Goal: Check status: Check status

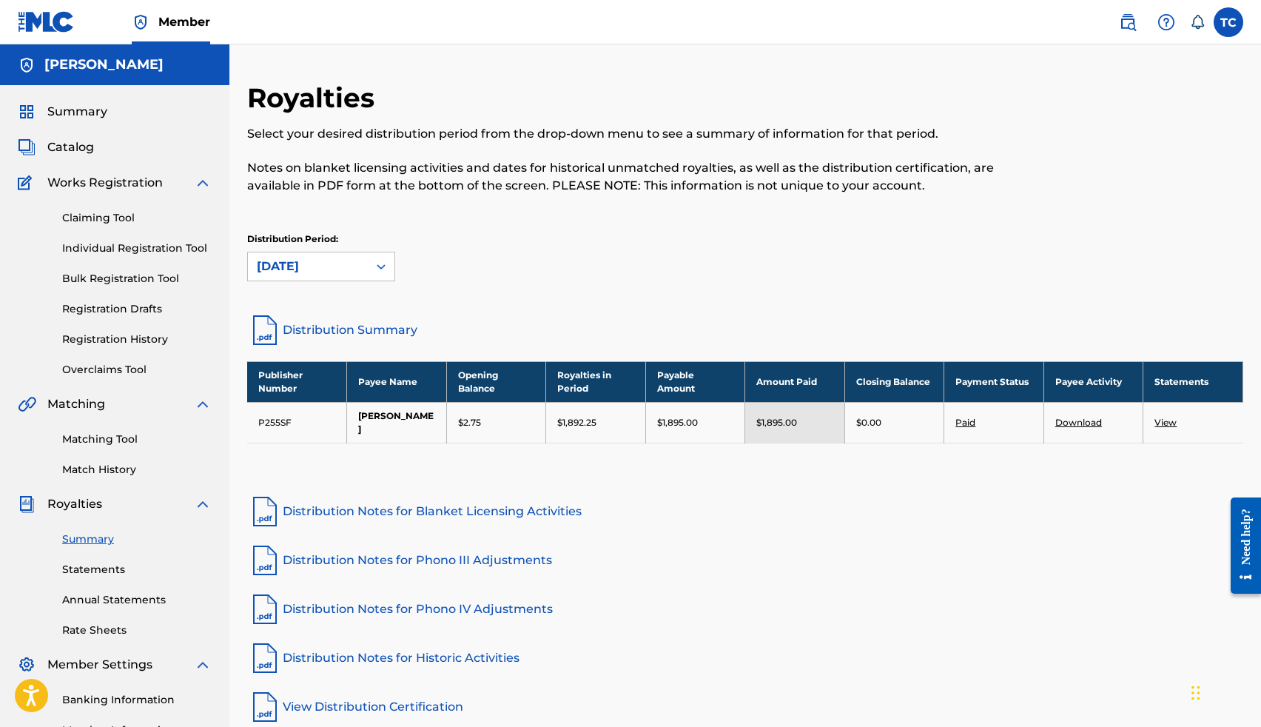
click at [125, 343] on link "Registration History" at bounding box center [136, 339] width 149 height 16
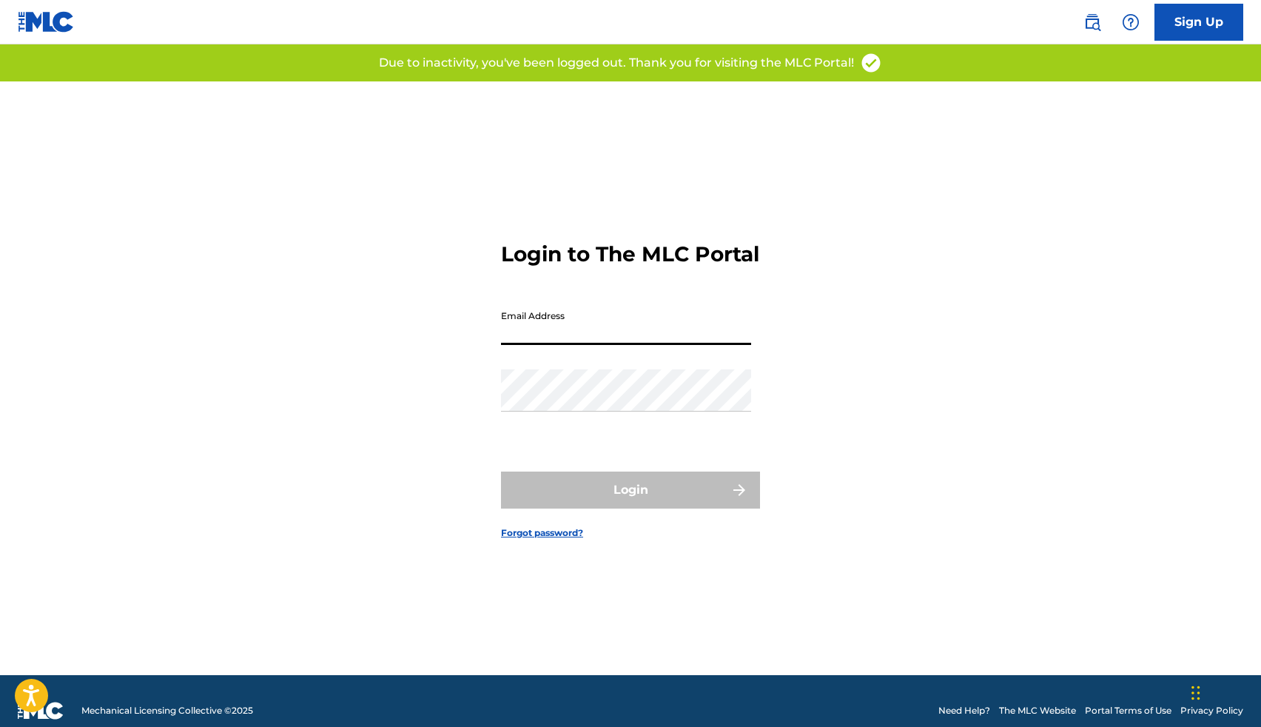
click at [547, 345] on input "Email Address" at bounding box center [626, 324] width 250 height 42
type input "[EMAIL_ADDRESS][DOMAIN_NAME]"
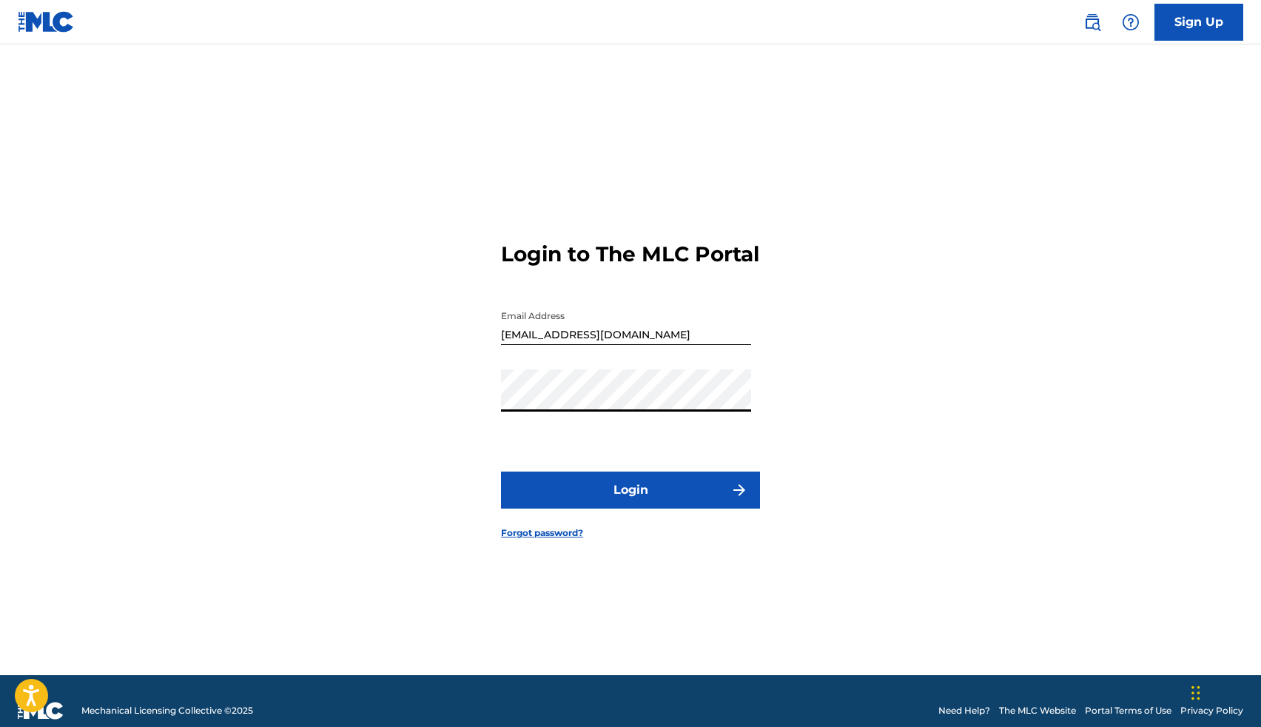
click at [638, 508] on button "Login" at bounding box center [630, 489] width 259 height 37
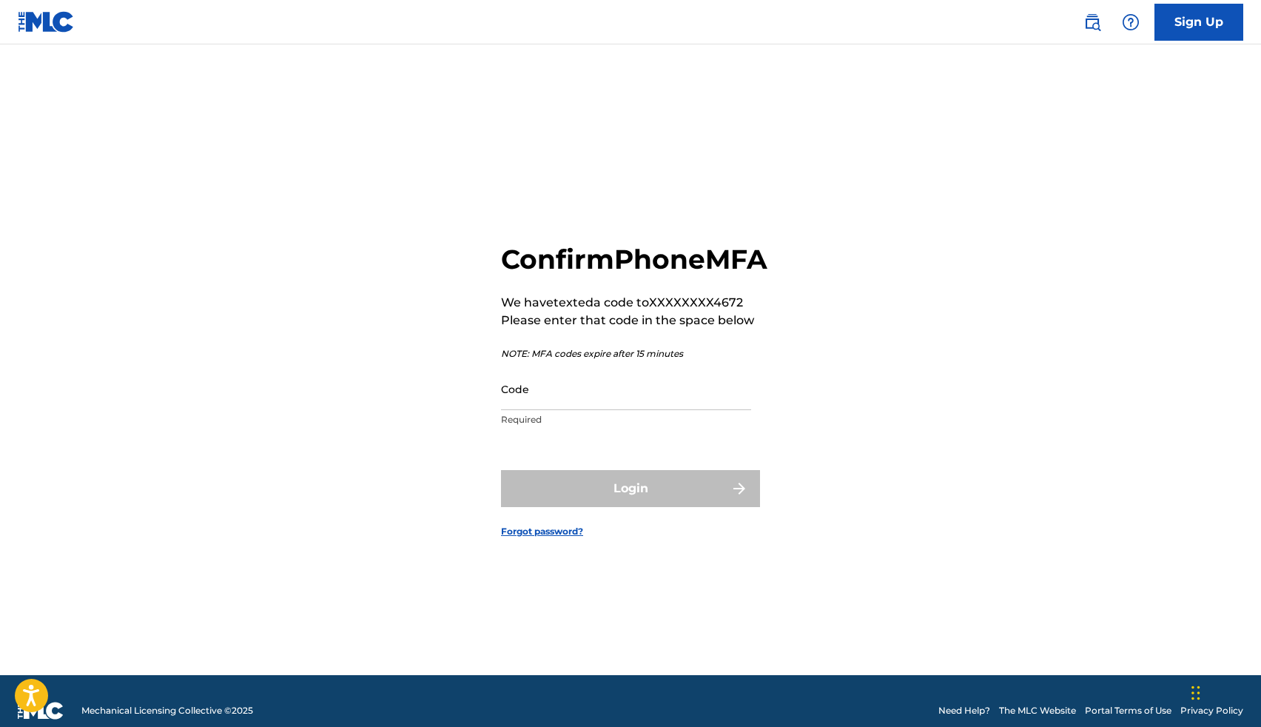
click at [610, 410] on input "Code" at bounding box center [626, 389] width 250 height 42
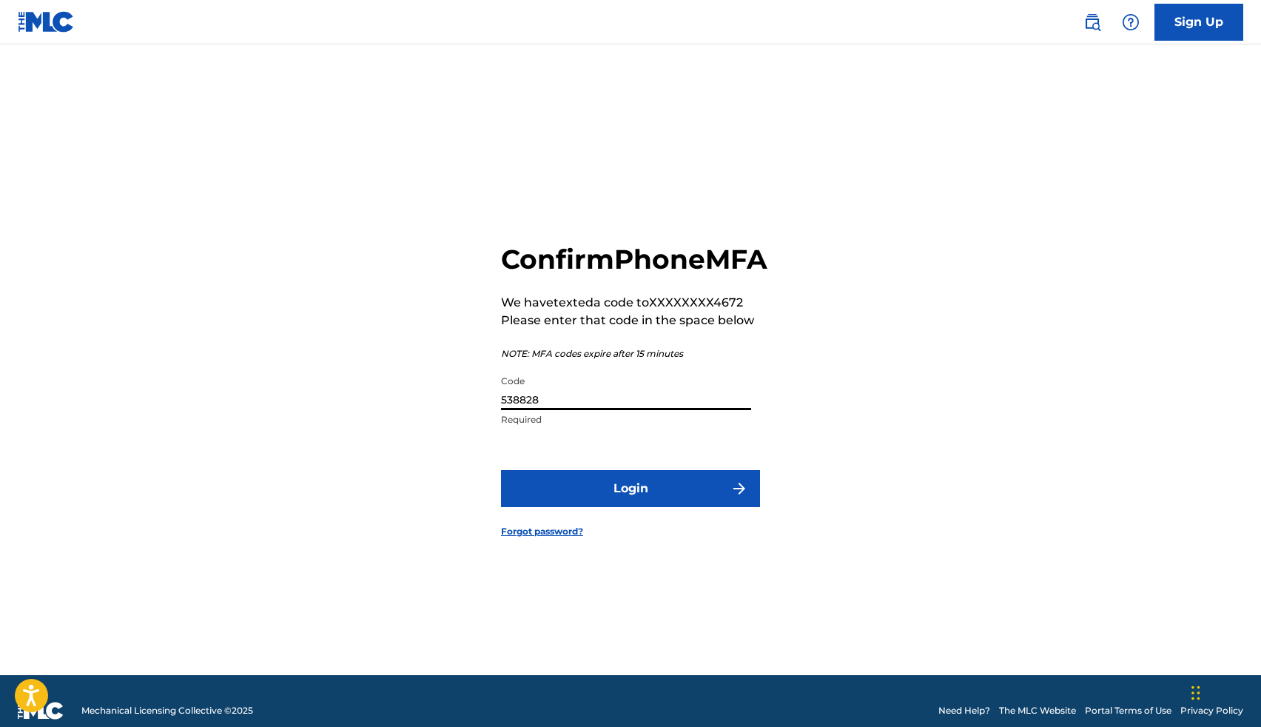
type input "538828"
click at [596, 506] on button "Login" at bounding box center [630, 488] width 259 height 37
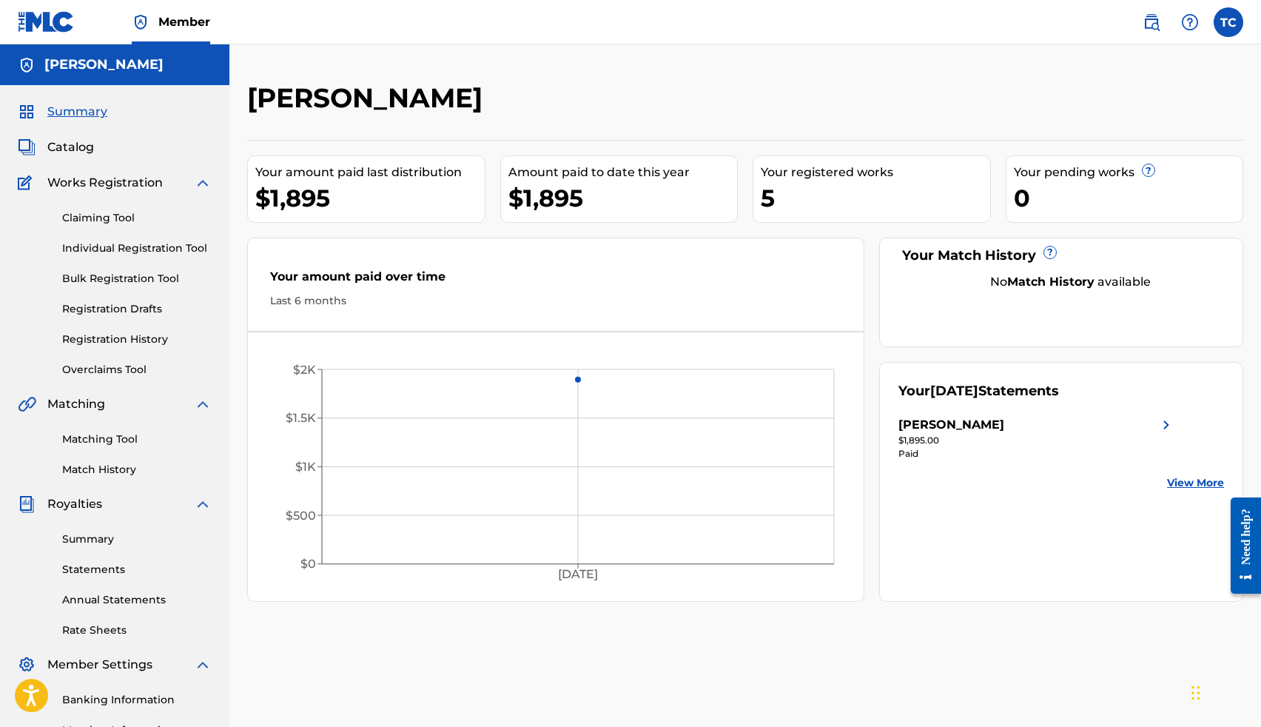
click at [130, 339] on link "Registration History" at bounding box center [136, 339] width 149 height 16
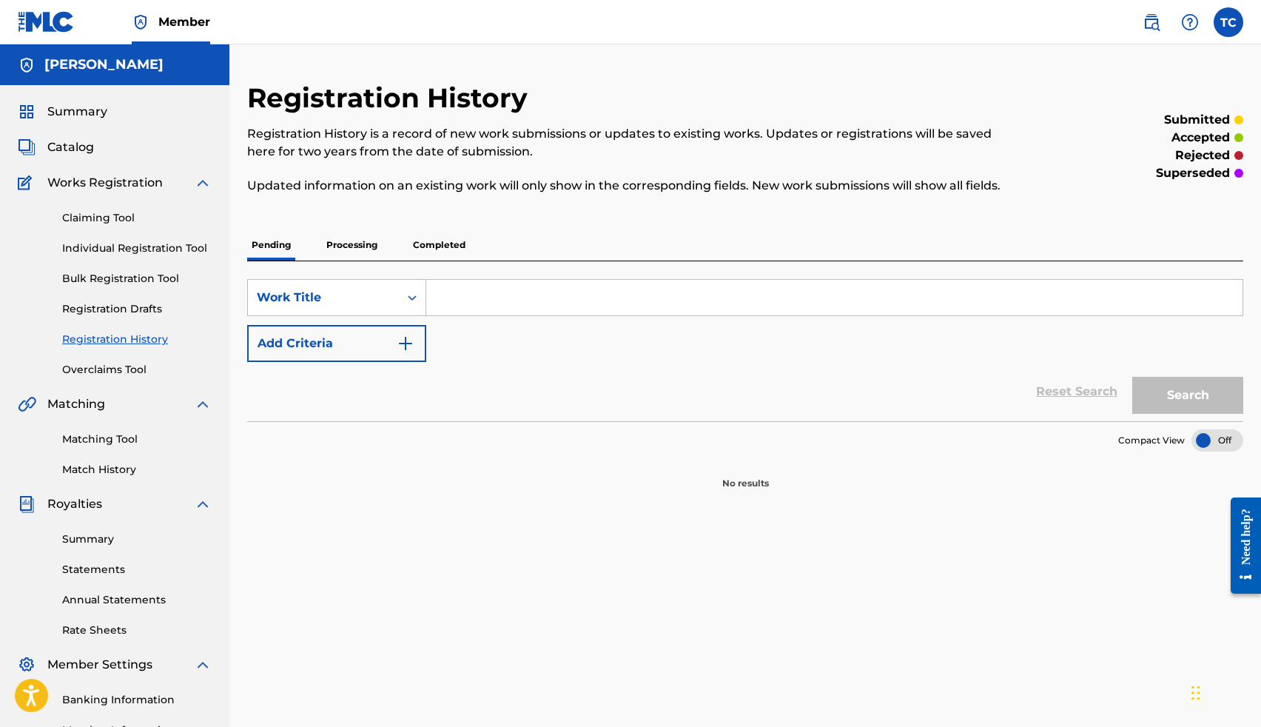
click at [361, 249] on p "Processing" at bounding box center [352, 244] width 60 height 31
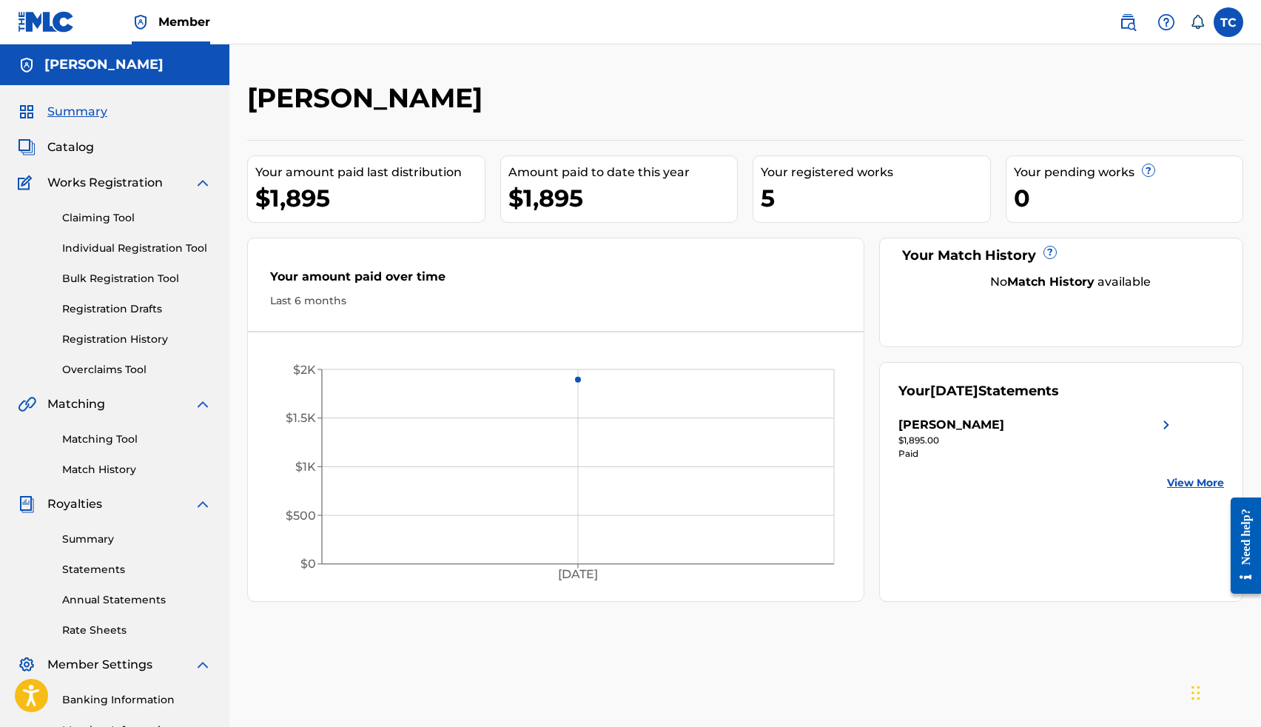
click at [132, 346] on link "Registration History" at bounding box center [136, 339] width 149 height 16
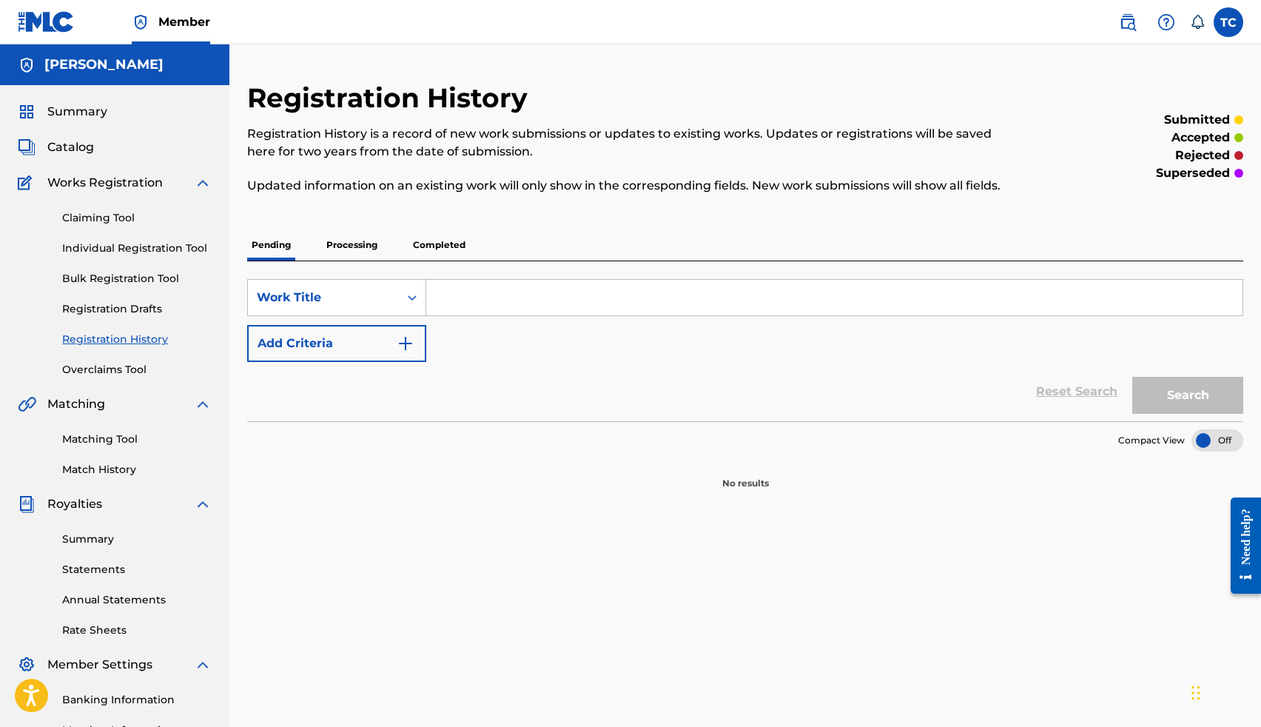
click at [362, 247] on p "Processing" at bounding box center [352, 244] width 60 height 31
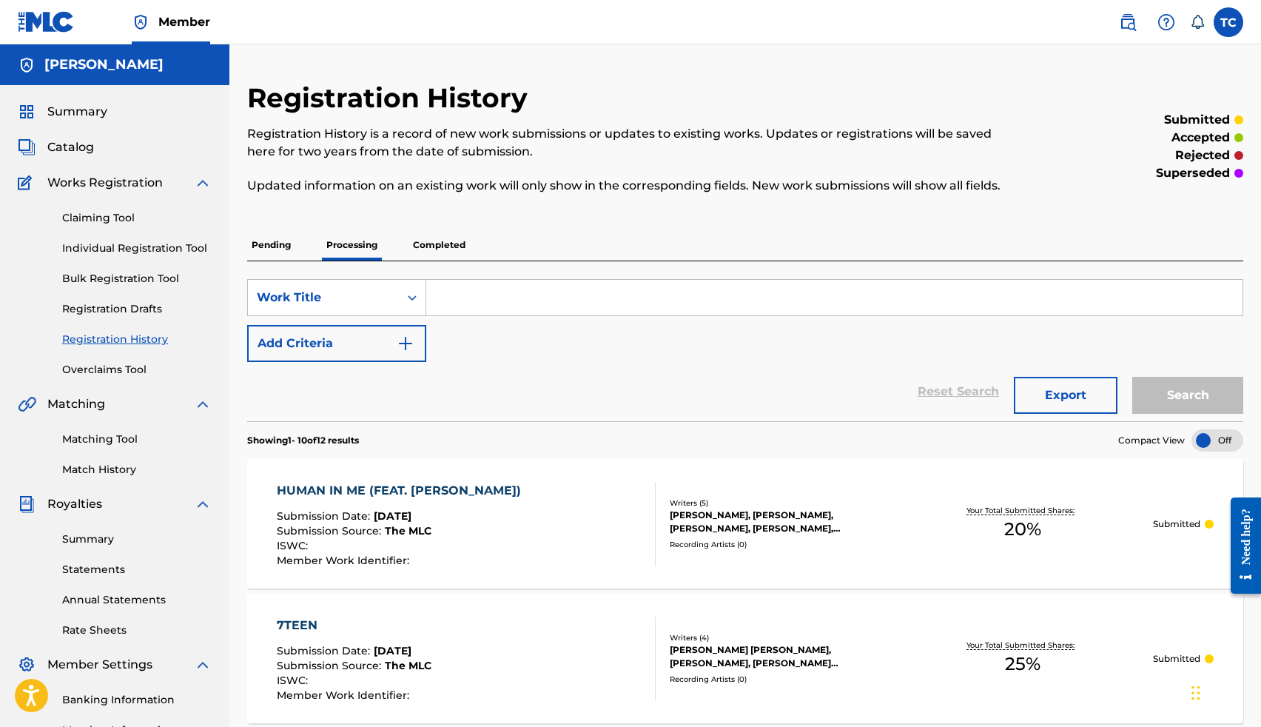
click at [432, 240] on p "Completed" at bounding box center [438, 244] width 61 height 31
